Goal: Communication & Community: Ask a question

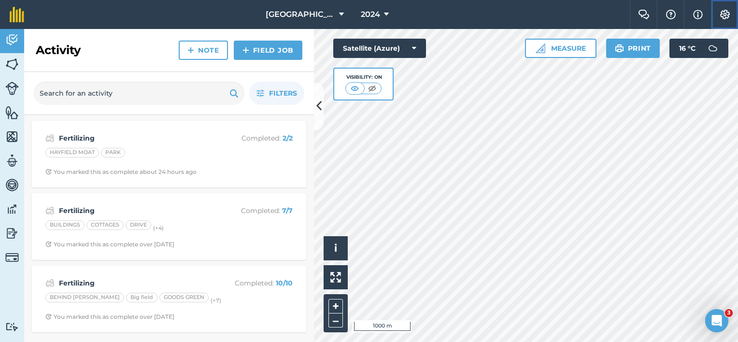
click at [721, 14] on img at bounding box center [725, 15] width 12 height 10
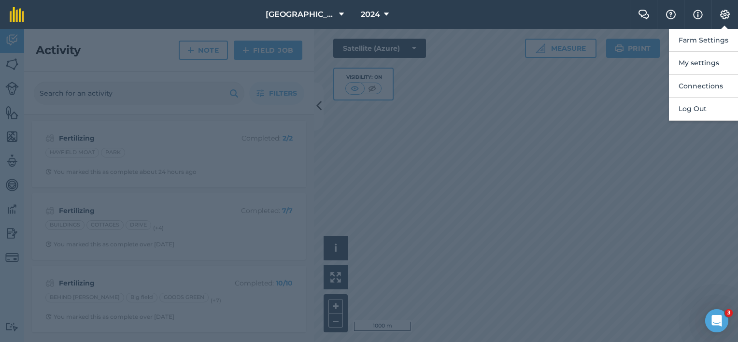
click at [411, 157] on div at bounding box center [369, 185] width 738 height 313
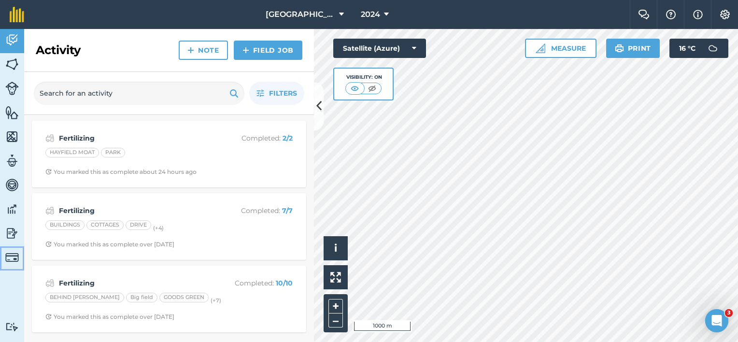
click at [8, 259] on img at bounding box center [12, 258] width 14 height 14
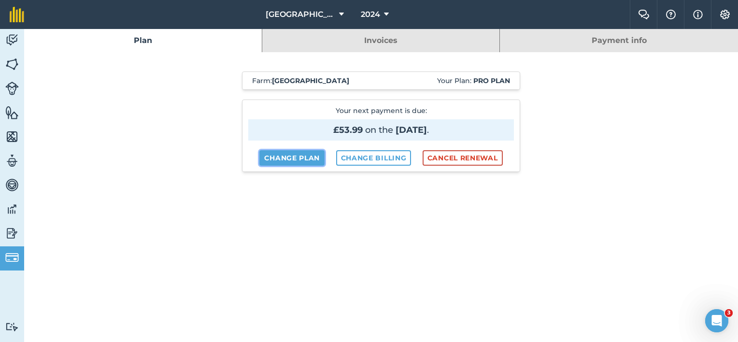
click at [297, 155] on link "Change plan" at bounding box center [291, 157] width 65 height 15
select select "9220acf7-288c-4cbd-b74c-53c24f79aa56"
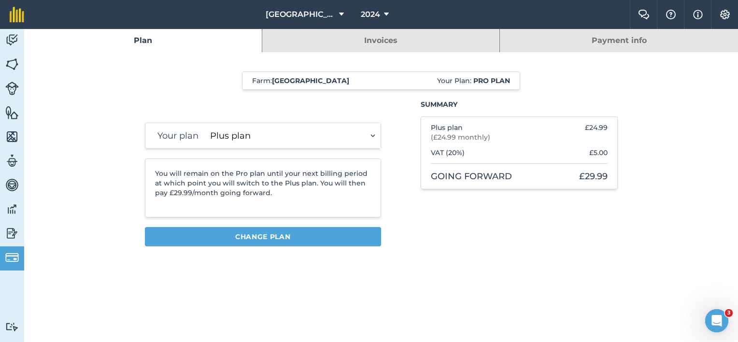
click at [373, 139] on select "Essentials plan Plus plan" at bounding box center [293, 135] width 174 height 25
drag, startPoint x: 13, startPoint y: 259, endPoint x: 19, endPoint y: 253, distance: 8.5
click at [13, 259] on img at bounding box center [12, 258] width 14 height 14
click at [156, 42] on link "Plan" at bounding box center [143, 40] width 238 height 23
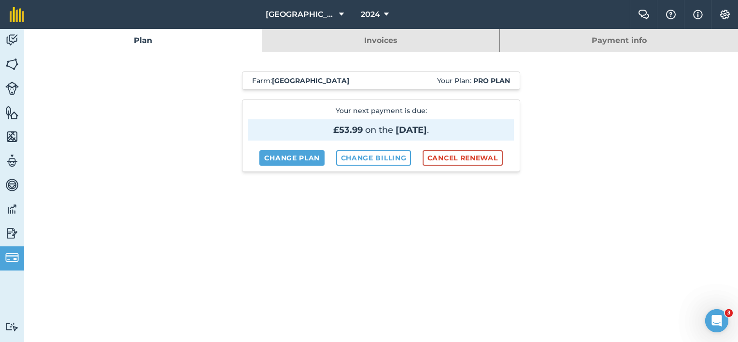
click at [622, 41] on link "Payment info" at bounding box center [619, 40] width 238 height 23
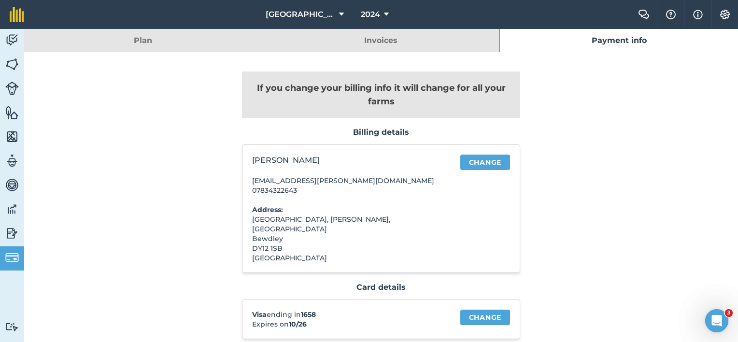
click at [176, 43] on link "Plan" at bounding box center [143, 40] width 238 height 23
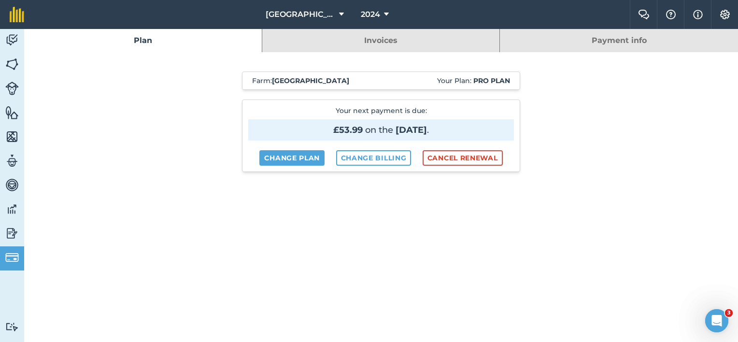
click at [174, 37] on link "Plan" at bounding box center [143, 40] width 238 height 23
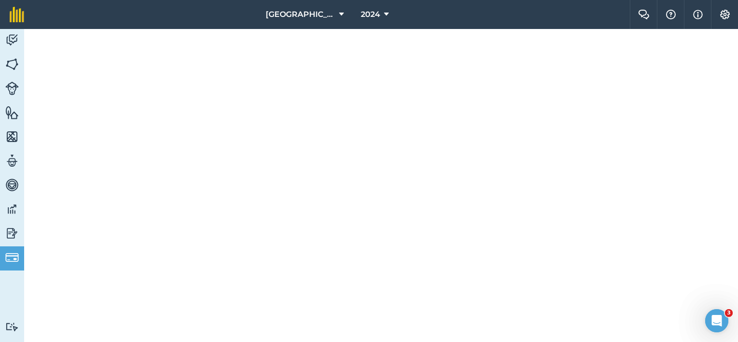
scroll to position [494, 0]
click at [15, 13] on img at bounding box center [17, 14] width 14 height 15
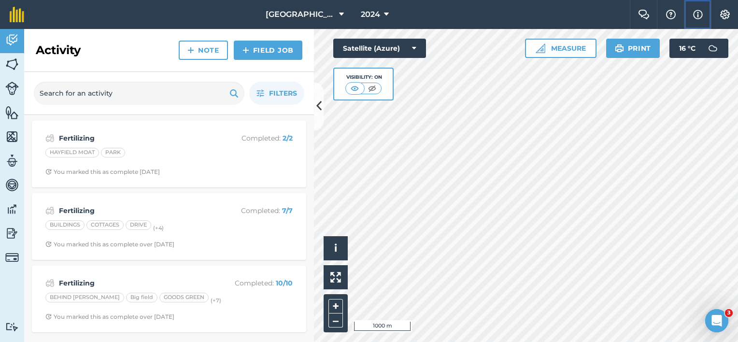
click at [697, 12] on img at bounding box center [698, 15] width 10 height 12
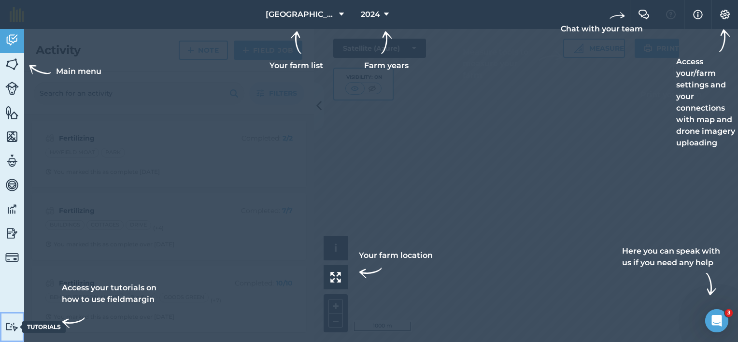
click at [15, 328] on img at bounding box center [12, 326] width 14 height 9
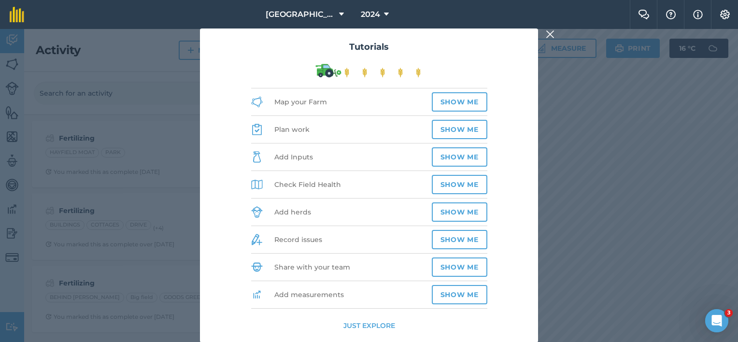
click at [554, 35] on img at bounding box center [550, 34] width 9 height 12
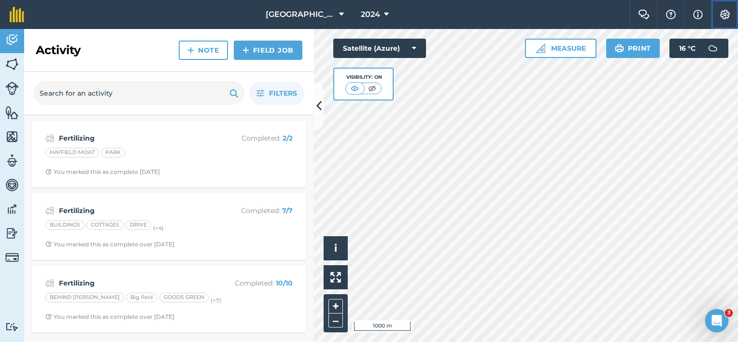
click at [723, 13] on img at bounding box center [725, 15] width 12 height 10
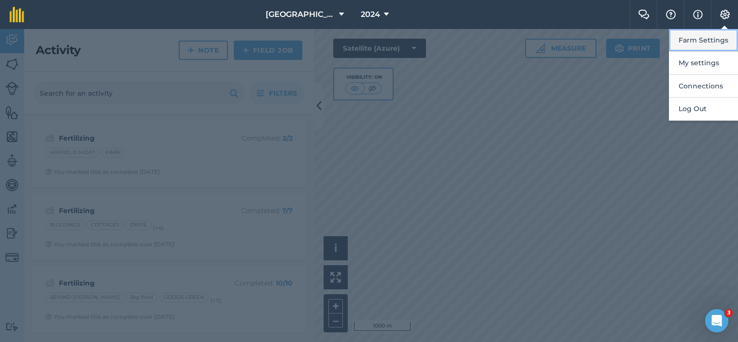
click at [699, 39] on button "Farm Settings" at bounding box center [703, 40] width 69 height 23
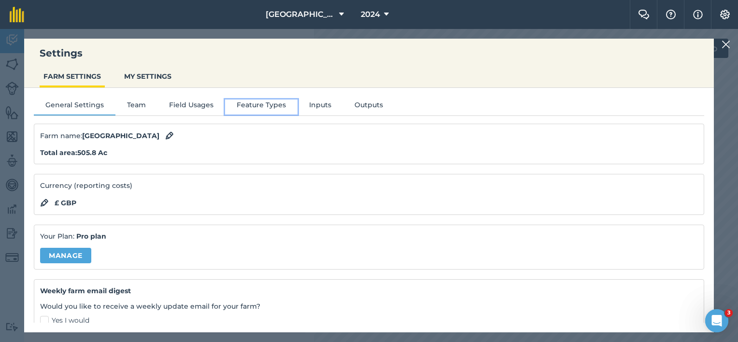
click at [254, 106] on button "Feature Types" at bounding box center [261, 106] width 72 height 14
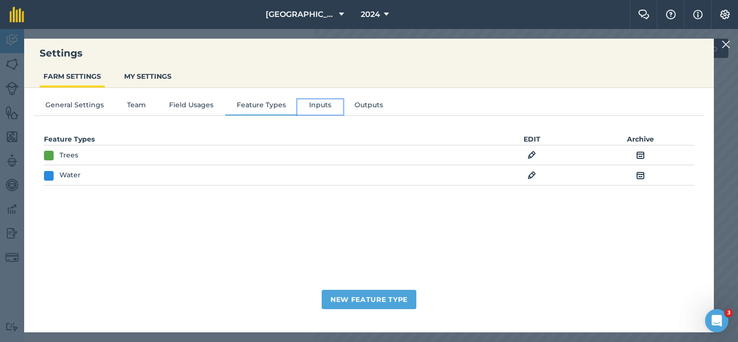
click at [324, 104] on button "Inputs" at bounding box center [319, 106] width 45 height 14
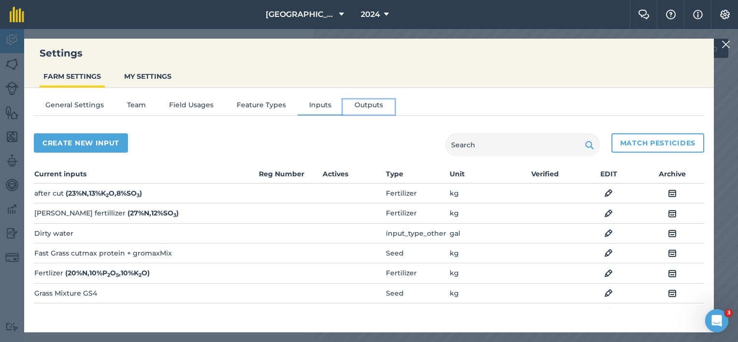
click at [355, 106] on button "Outputs" at bounding box center [369, 106] width 52 height 14
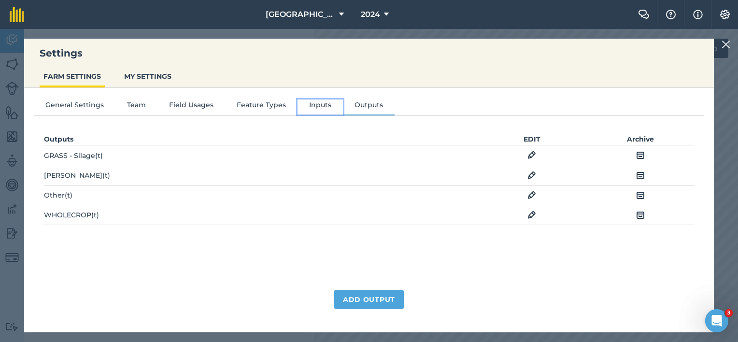
click at [315, 106] on button "Inputs" at bounding box center [319, 106] width 45 height 14
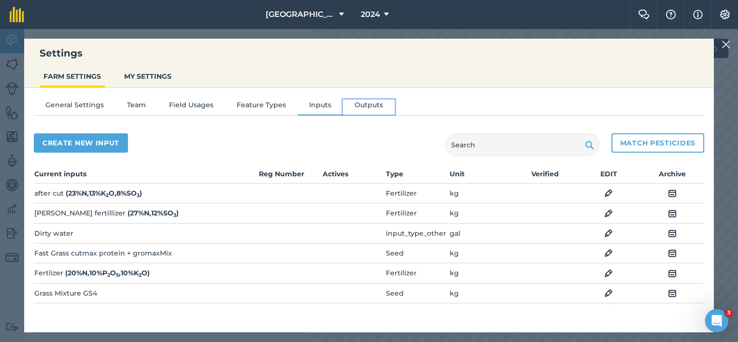
click at [357, 105] on button "Outputs" at bounding box center [369, 106] width 52 height 14
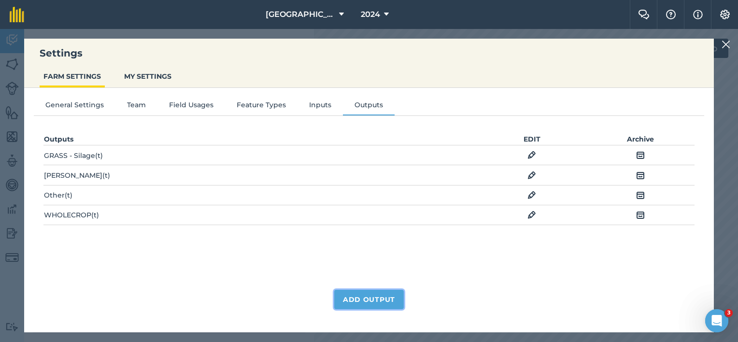
click at [350, 301] on button "Add Output" at bounding box center [369, 299] width 70 height 19
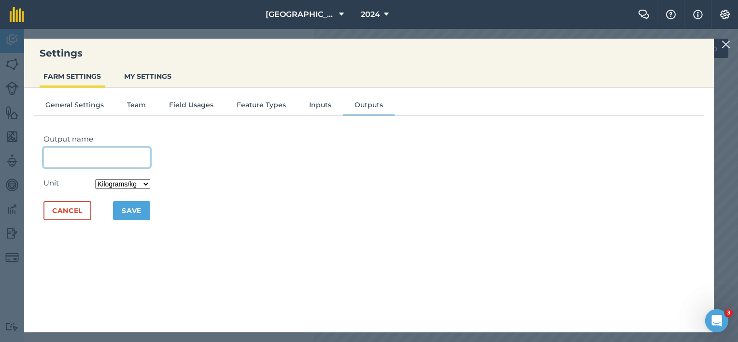
click at [90, 156] on input "Output name" at bounding box center [96, 157] width 107 height 20
type input "r"
click at [86, 154] on input "ROUND" at bounding box center [96, 157] width 107 height 20
type input "ROUND BALESILAGE"
click at [150, 184] on select "Kilograms/kg Metric tonnes/t Litres/L Pounds/lb Imperial tons/t Gallons/gal Bus…" at bounding box center [122, 184] width 55 height 10
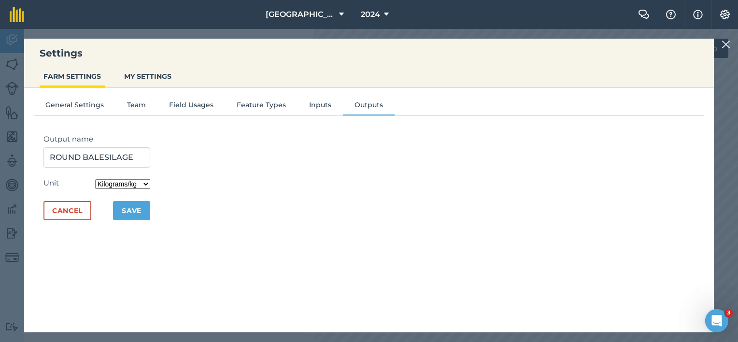
select select "COUNT"
click at [97, 179] on select "Kilograms/kg Metric tonnes/t Litres/L Pounds/lb Imperial tons/t Gallons/gal Bus…" at bounding box center [122, 184] width 55 height 10
click at [138, 215] on button "Save" at bounding box center [131, 210] width 37 height 19
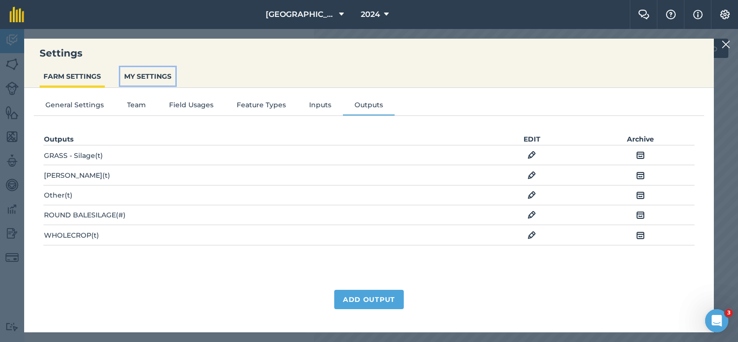
click at [152, 76] on button "MY SETTINGS" at bounding box center [147, 76] width 55 height 18
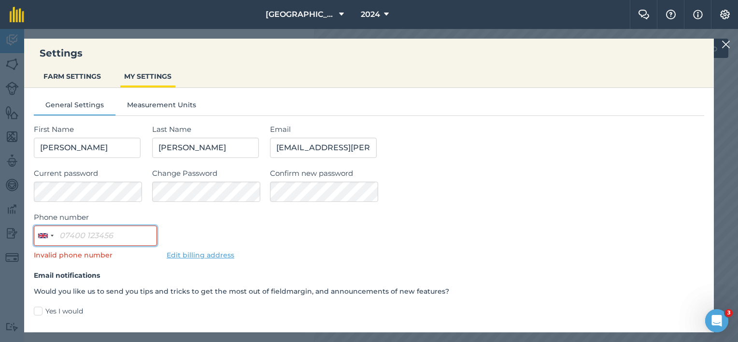
click at [62, 236] on input "Phone number" at bounding box center [95, 236] width 123 height 20
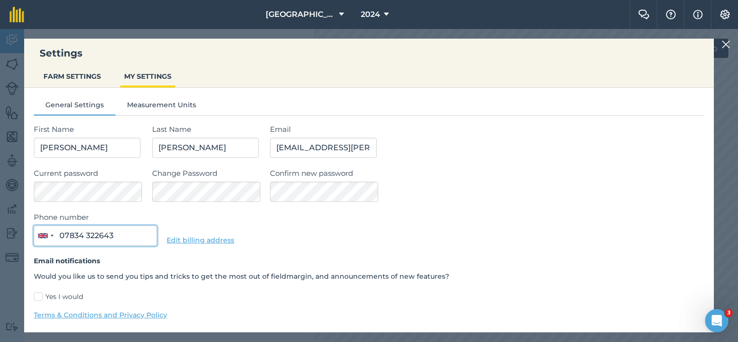
type input "07834 322643"
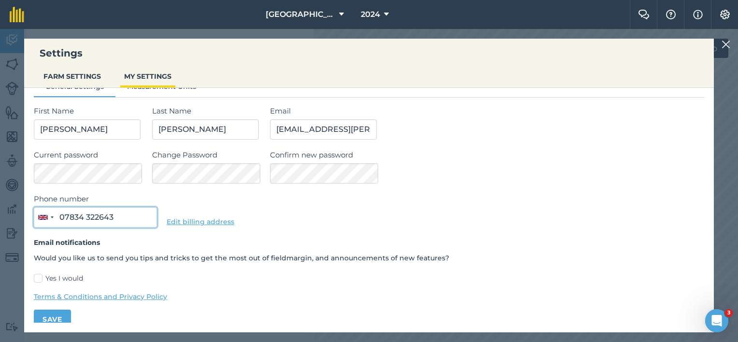
scroll to position [28, 0]
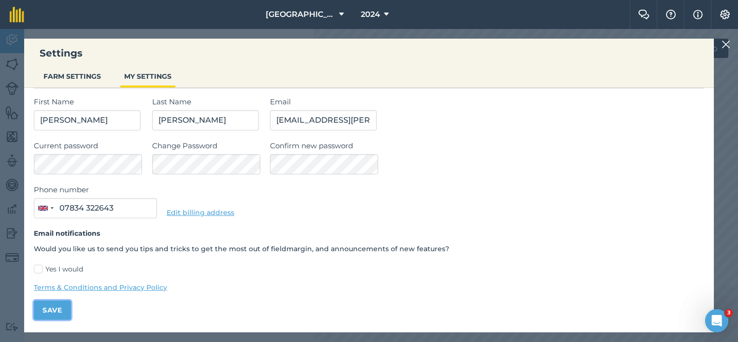
click at [56, 310] on button "Save" at bounding box center [52, 309] width 37 height 19
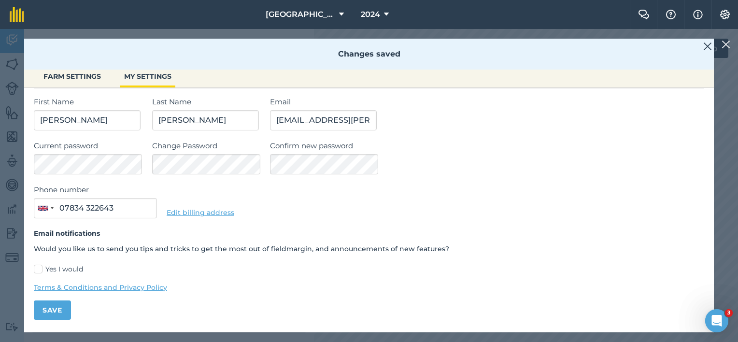
scroll to position [0, 0]
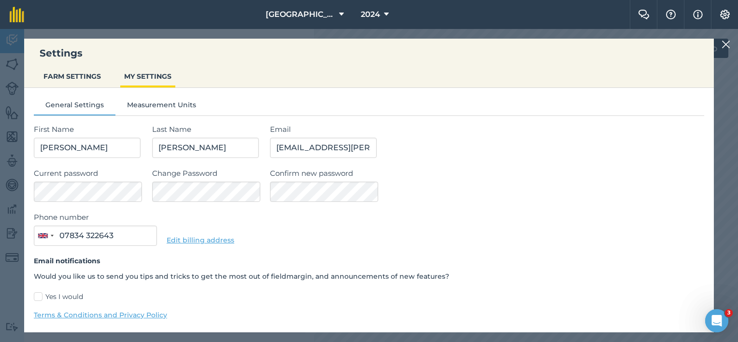
drag, startPoint x: 722, startPoint y: 46, endPoint x: 710, endPoint y: 52, distance: 13.4
click at [722, 46] on img at bounding box center [725, 45] width 9 height 12
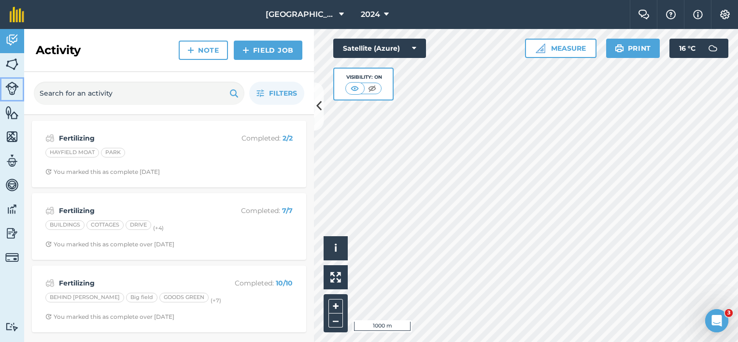
click at [13, 91] on img at bounding box center [12, 89] width 14 height 14
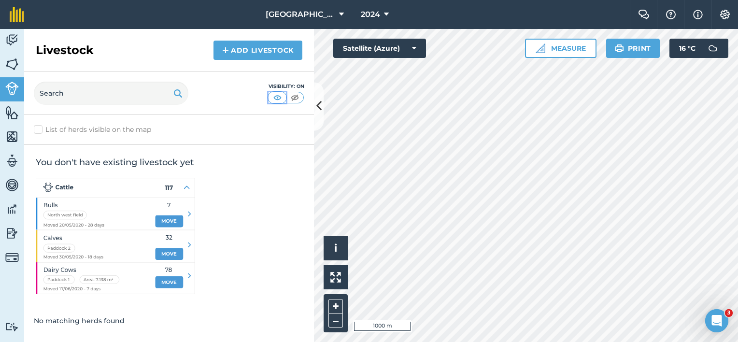
click at [280, 99] on img at bounding box center [277, 98] width 12 height 10
click at [293, 99] on img at bounding box center [295, 98] width 12 height 10
click at [282, 95] on img at bounding box center [277, 98] width 12 height 10
click at [13, 114] on img at bounding box center [12, 112] width 14 height 14
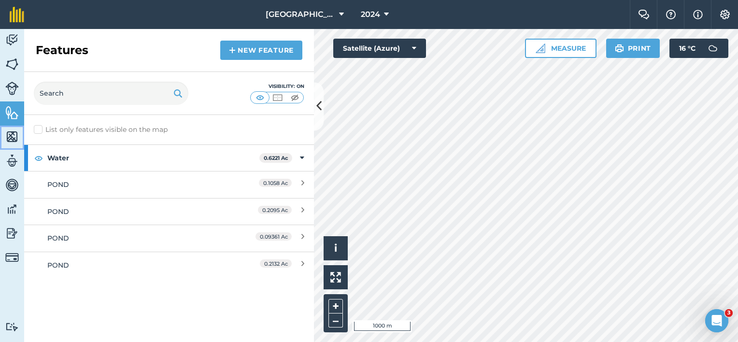
click at [10, 136] on img at bounding box center [12, 136] width 14 height 14
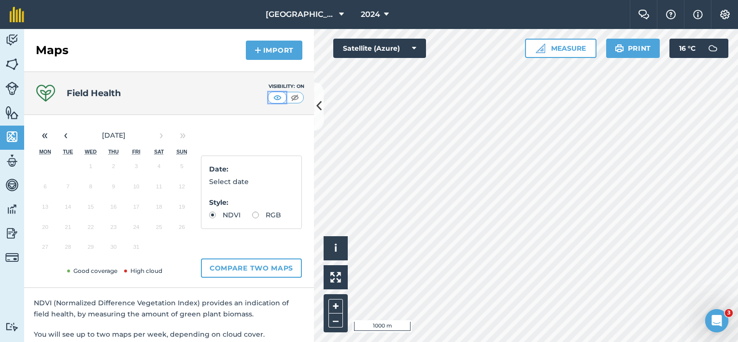
click at [273, 101] on img at bounding box center [277, 98] width 12 height 10
click at [289, 95] on img at bounding box center [295, 98] width 12 height 10
click at [21, 161] on link "Team" at bounding box center [12, 162] width 24 height 24
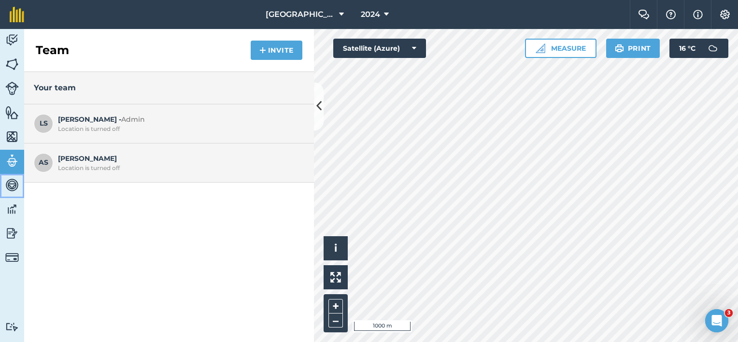
click at [10, 186] on img at bounding box center [12, 185] width 14 height 14
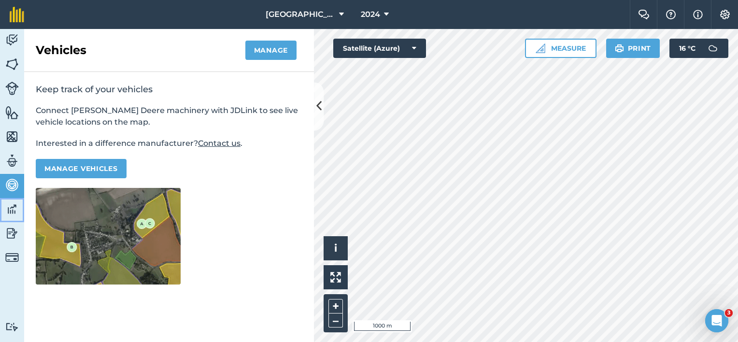
click at [12, 211] on img at bounding box center [12, 209] width 14 height 14
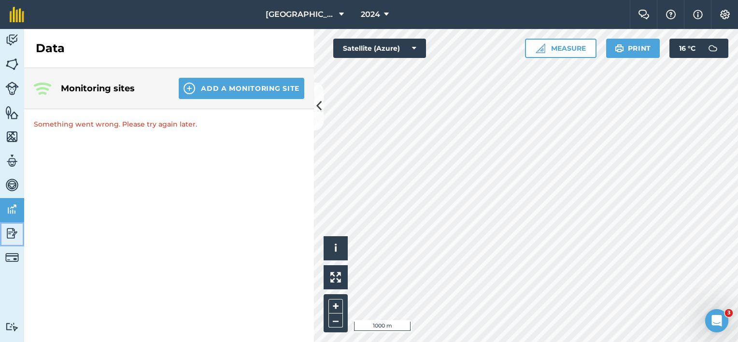
click at [12, 235] on img at bounding box center [12, 233] width 14 height 14
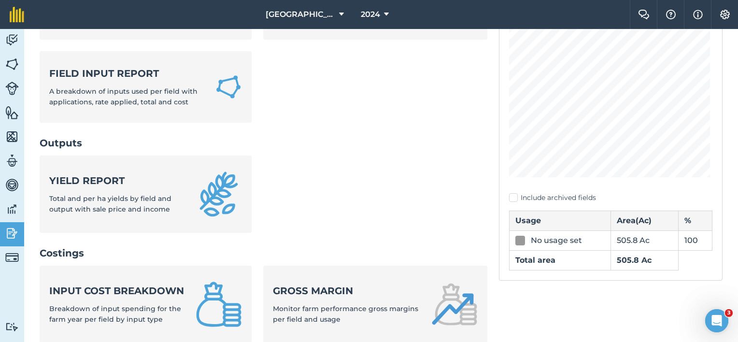
scroll to position [193, 0]
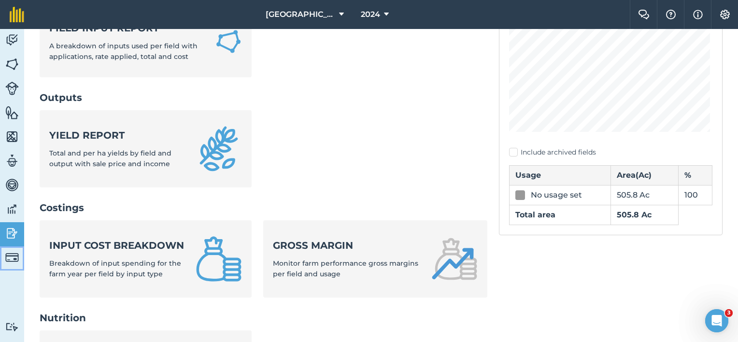
click at [18, 261] on img at bounding box center [12, 258] width 14 height 14
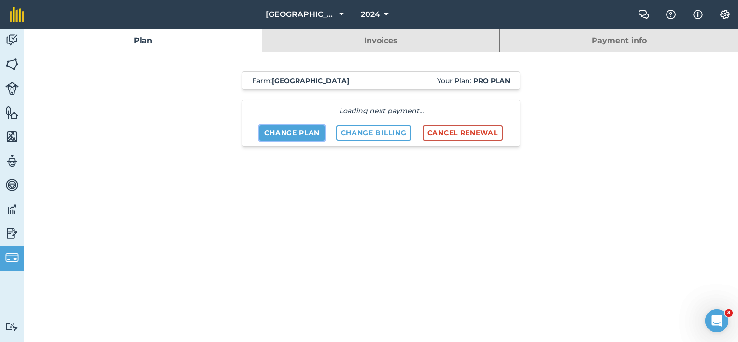
click at [273, 133] on link "Change plan" at bounding box center [291, 132] width 65 height 15
select select "9220acf7-288c-4cbd-b74c-53c24f79aa56"
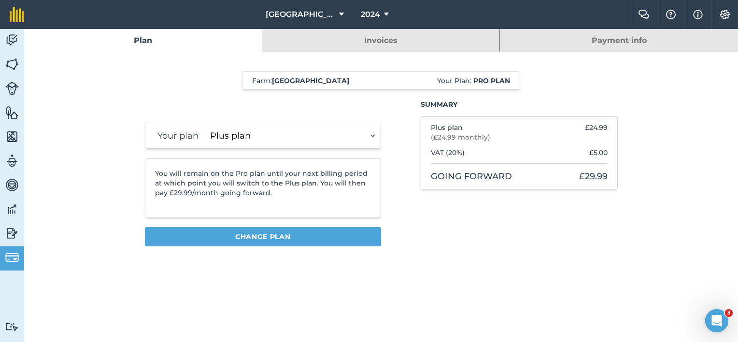
click at [377, 135] on select "Essentials plan Plus plan" at bounding box center [293, 135] width 174 height 25
click at [377, 136] on select "Essentials plan Plus plan" at bounding box center [293, 135] width 174 height 25
click at [14, 235] on img at bounding box center [12, 233] width 14 height 14
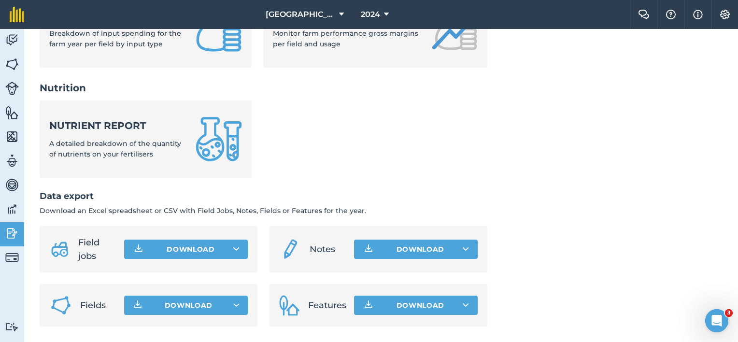
scroll to position [431, 0]
click at [151, 307] on button "Download" at bounding box center [186, 305] width 124 height 19
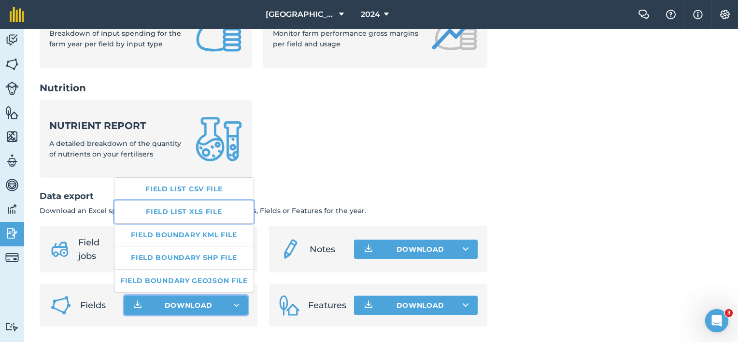
click at [162, 213] on link "Field list XLS file" at bounding box center [183, 211] width 139 height 22
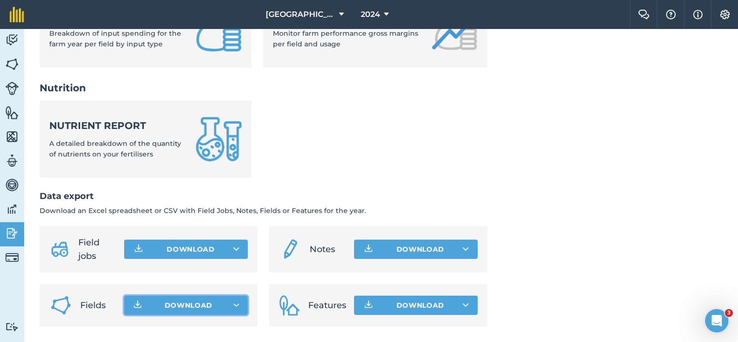
click at [81, 249] on span "Field jobs" at bounding box center [97, 249] width 38 height 27
click at [239, 250] on button "Download" at bounding box center [186, 249] width 124 height 19
click at [41, 253] on li "Field jobs Download Field jobs CSV file Field jobs XLS file" at bounding box center [149, 249] width 218 height 46
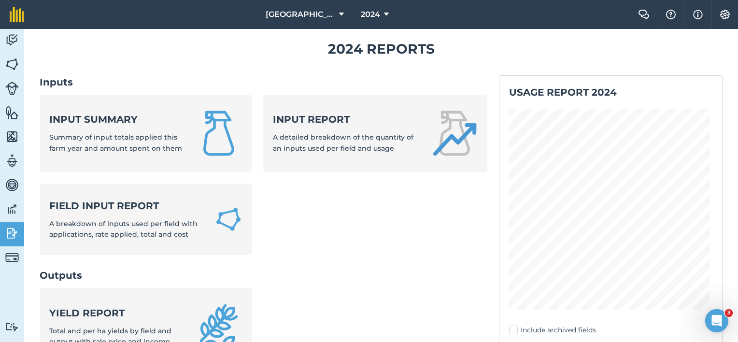
scroll to position [0, 0]
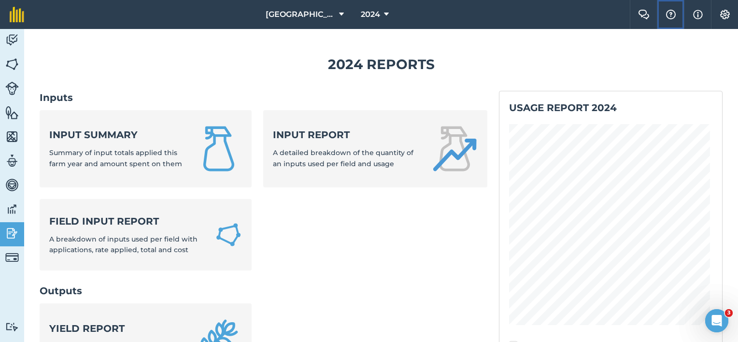
click at [669, 17] on img at bounding box center [671, 15] width 12 height 10
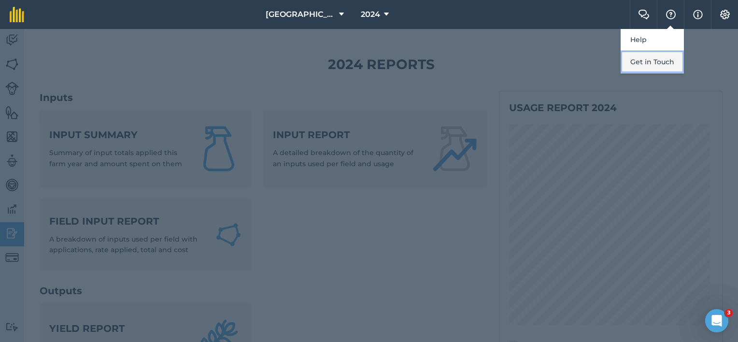
click at [658, 60] on button "Get in Touch" at bounding box center [652, 62] width 63 height 23
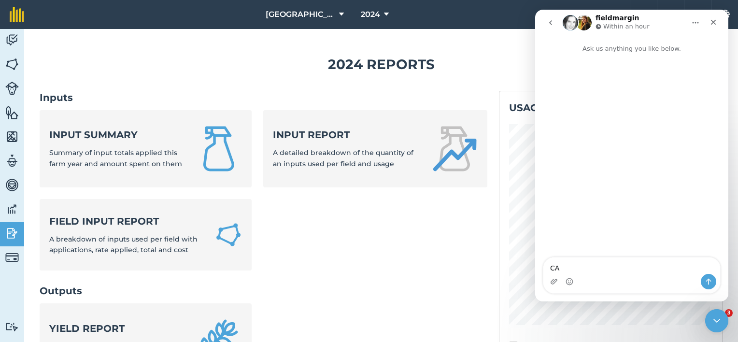
type textarea "C"
click at [556, 268] on textarea "Can I print/see a report which shows all my imputs/outputs ofr the year for all…" at bounding box center [631, 261] width 177 height 26
click at [603, 269] on textarea "Can I print/see a report which shows all my inputs/outputs ofr the year for all…" at bounding box center [631, 261] width 177 height 26
click at [682, 268] on textarea "Can I print/see a report which shows all my inputs/outputs for the year for all…" at bounding box center [631, 261] width 177 height 26
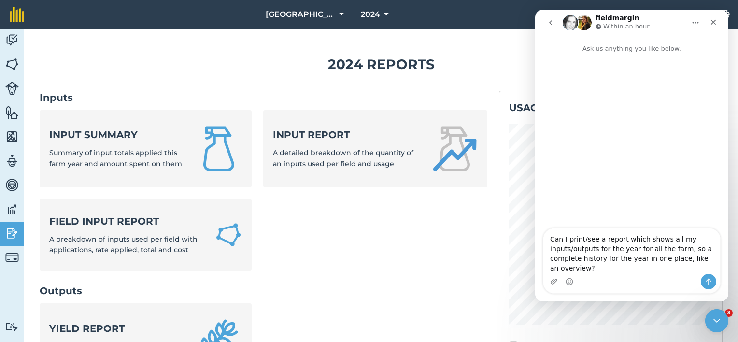
type textarea "Can I print/see a report which shows all my inputs/outputs for the year for all…"
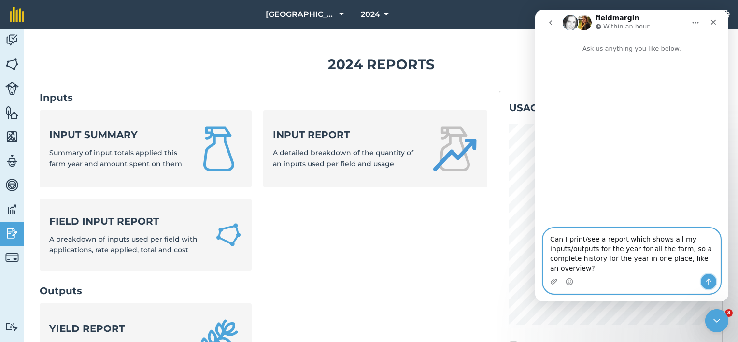
click at [708, 282] on icon "Send a message…" at bounding box center [708, 282] width 5 height 6
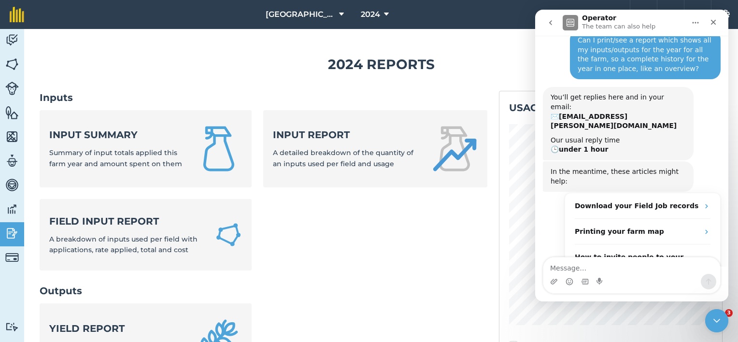
scroll to position [54, 0]
